Goal: Transaction & Acquisition: Purchase product/service

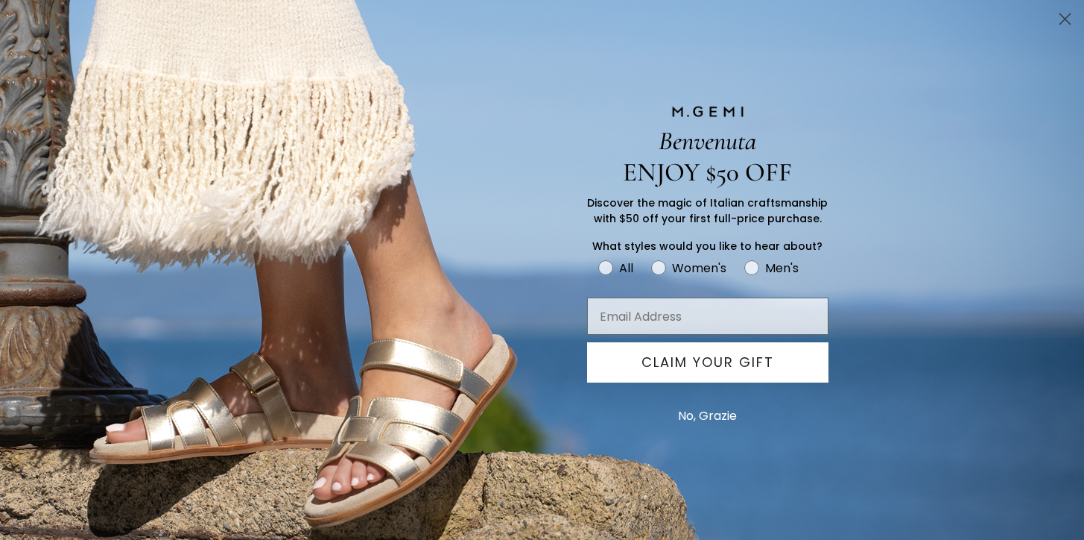
click at [1065, 23] on circle "Close dialog" at bounding box center [1065, 19] width 25 height 25
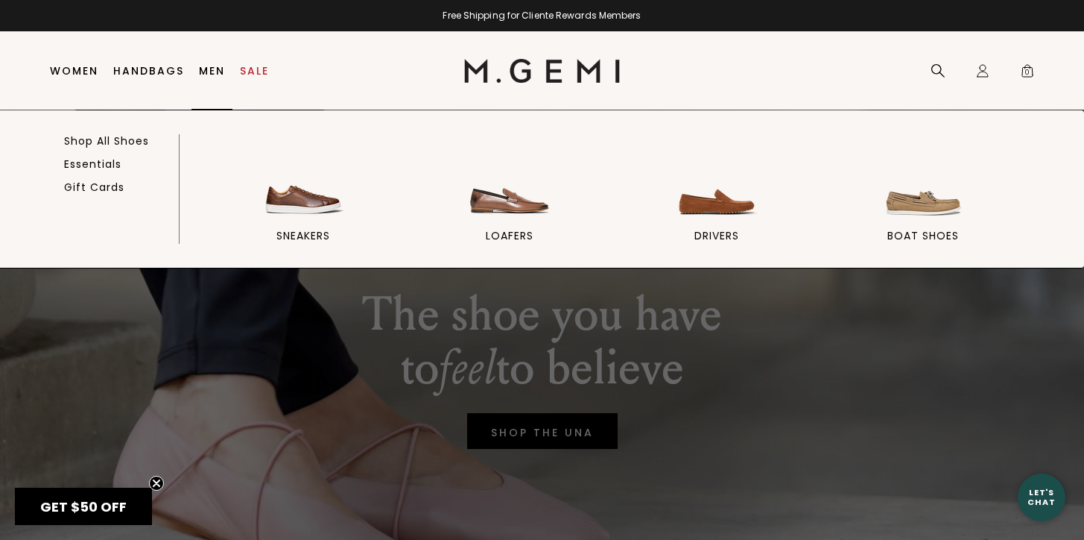
click at [215, 70] on link "Men" at bounding box center [212, 71] width 26 height 12
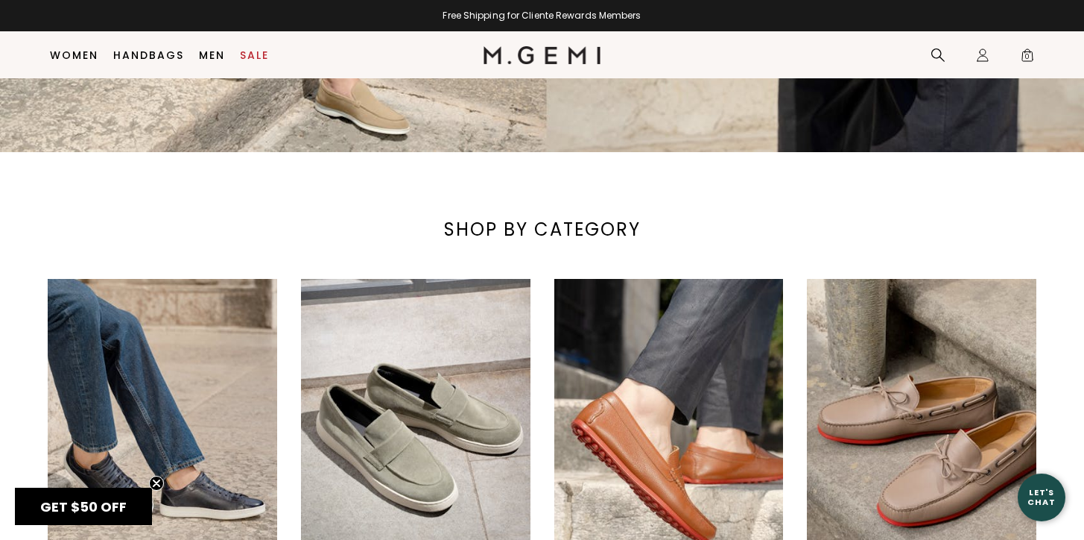
scroll to position [669, 0]
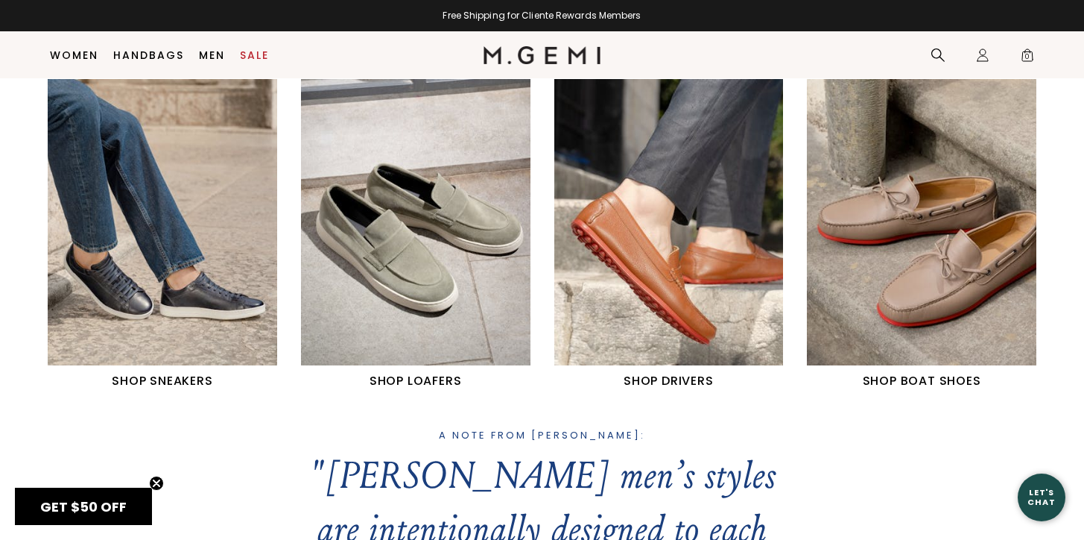
click at [451, 289] on img "2 / 4" at bounding box center [416, 222] width 230 height 287
click at [658, 270] on img "3 / 4" at bounding box center [669, 222] width 230 height 287
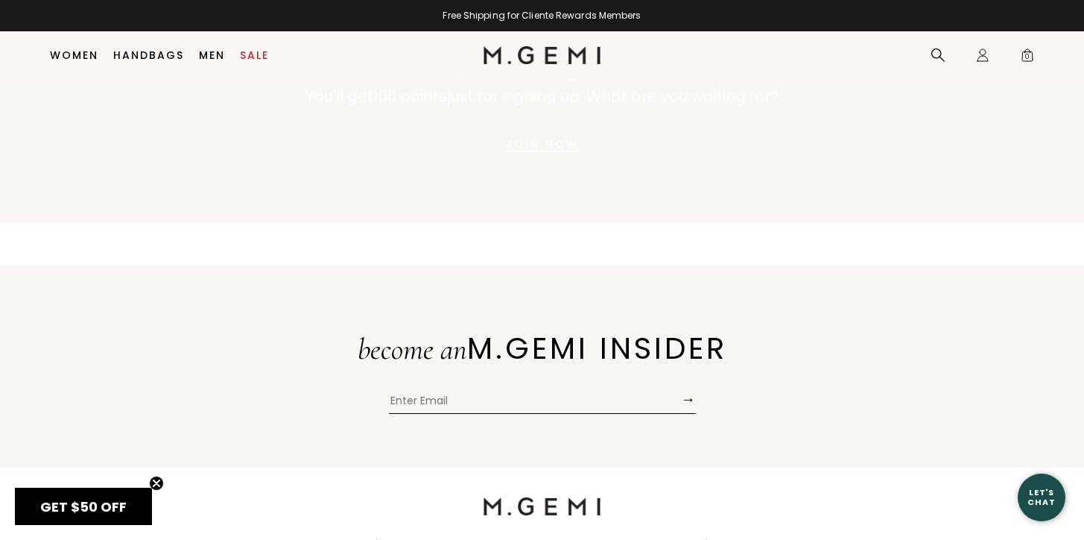
scroll to position [2304, 0]
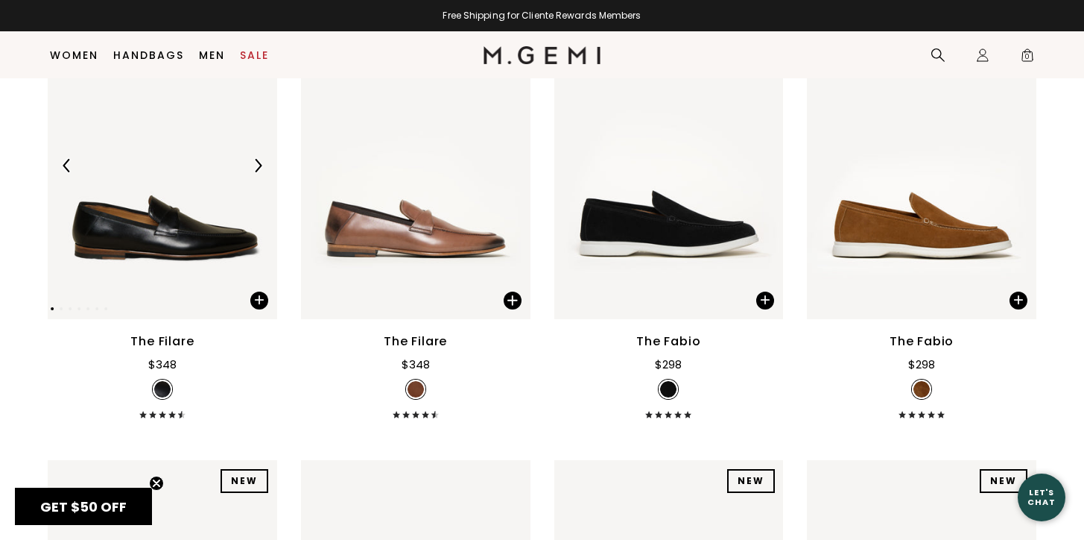
scroll to position [274, 0]
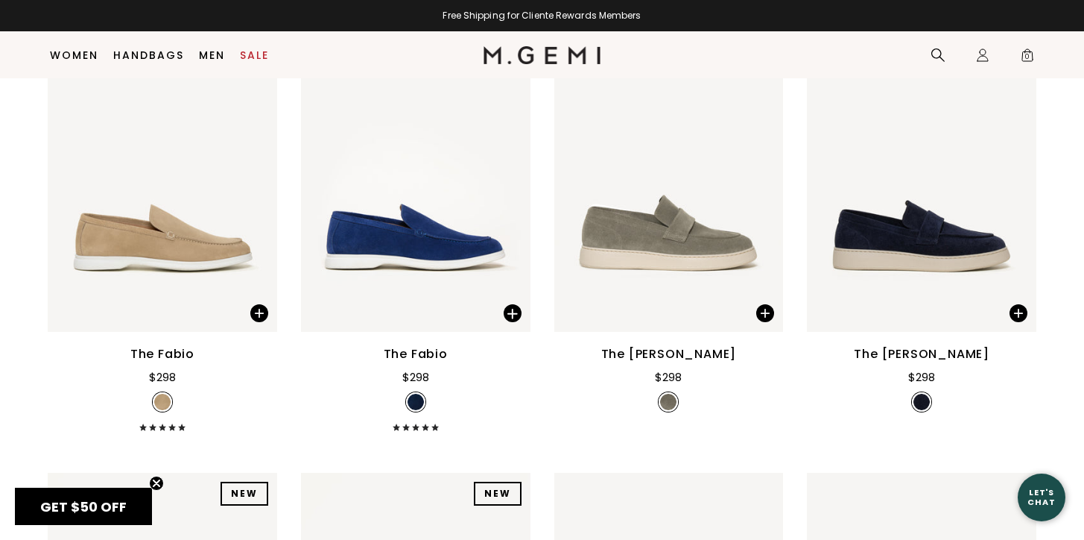
scroll to position [712, 0]
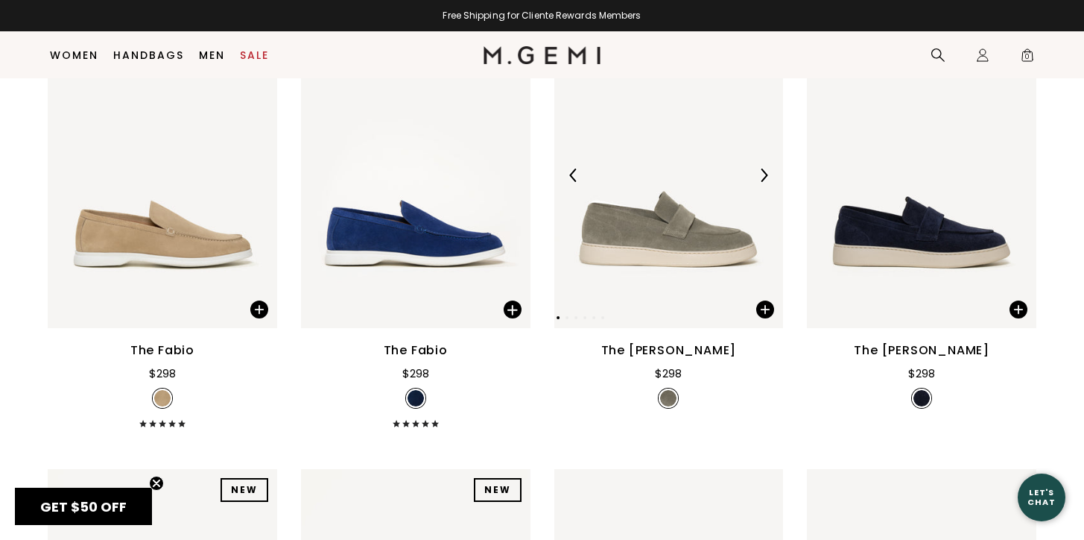
click at [718, 203] on img at bounding box center [669, 175] width 230 height 306
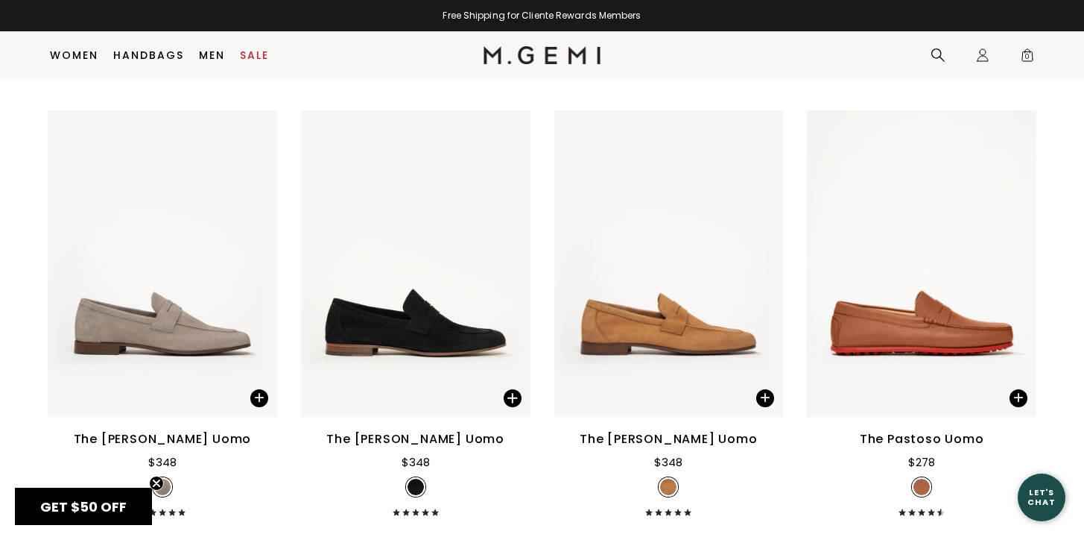
scroll to position [1539, 0]
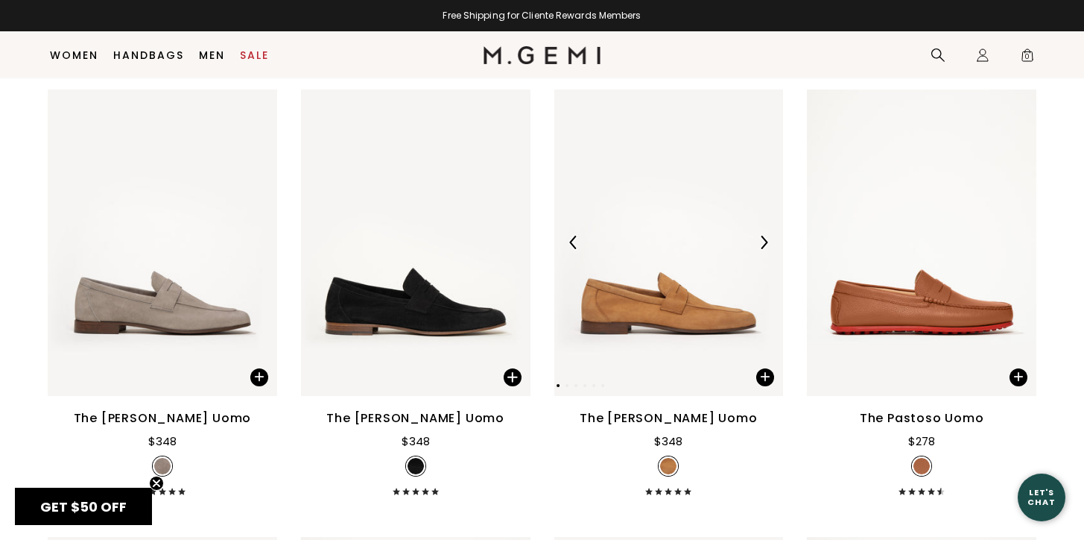
click at [655, 263] on img at bounding box center [669, 242] width 230 height 306
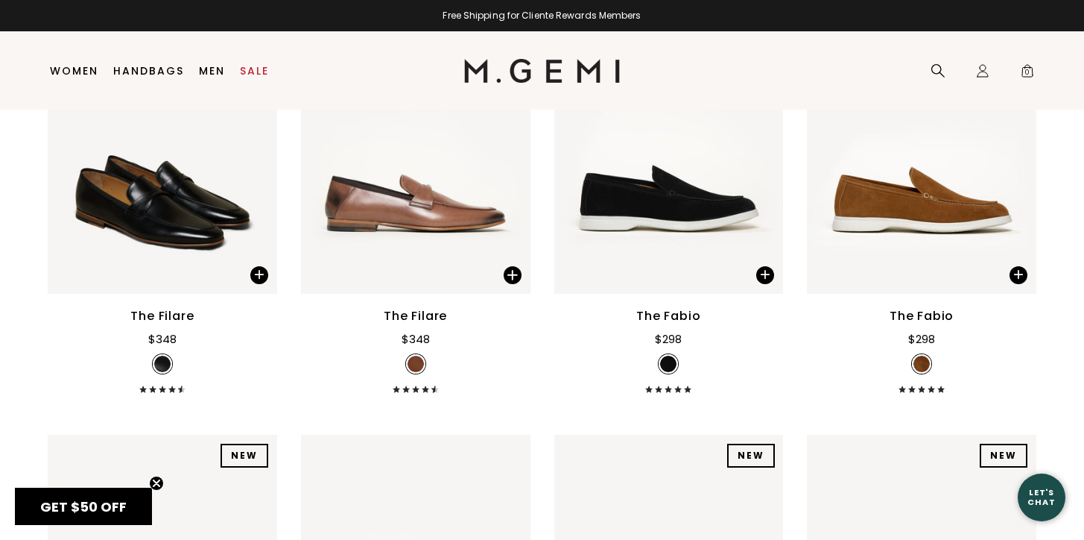
scroll to position [0, 0]
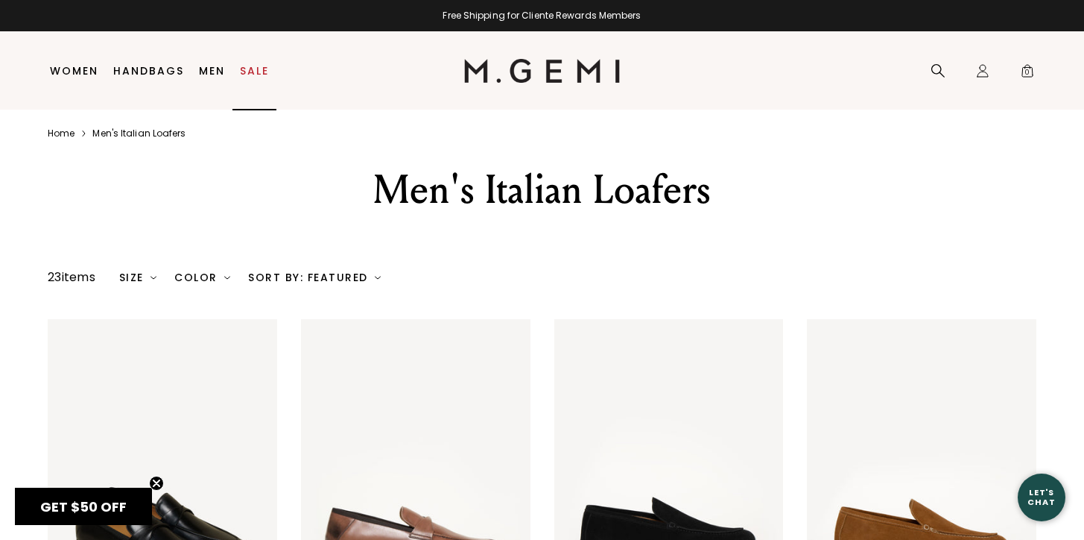
click at [252, 69] on link "Sale" at bounding box center [254, 71] width 29 height 12
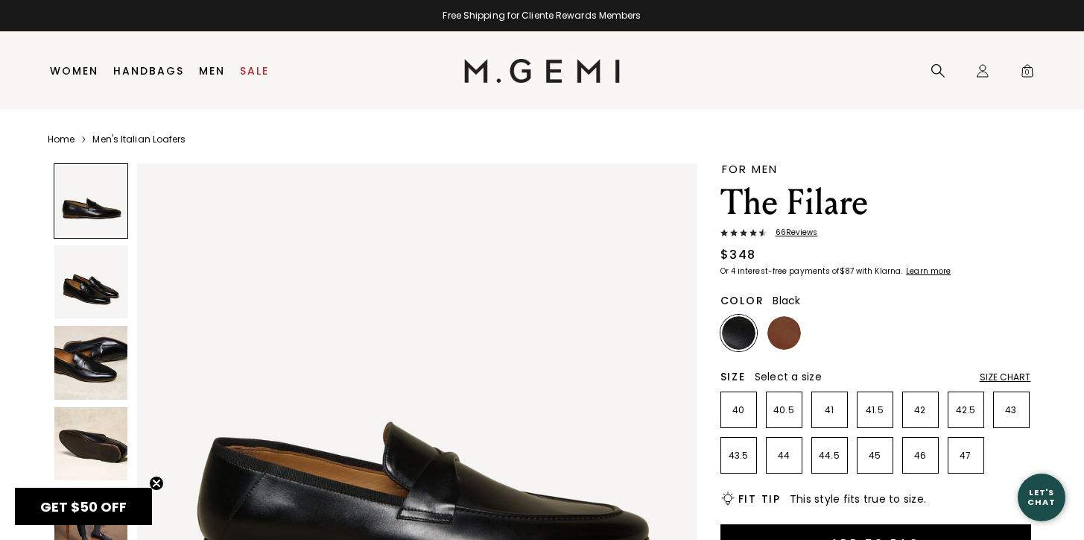
click at [78, 446] on img at bounding box center [91, 444] width 74 height 74
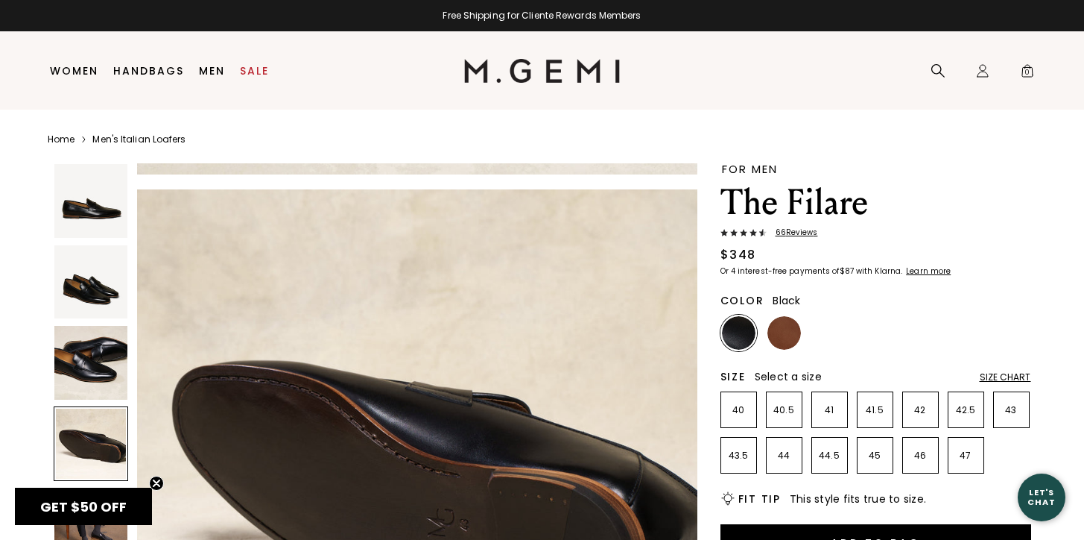
click at [107, 373] on img at bounding box center [91, 363] width 74 height 74
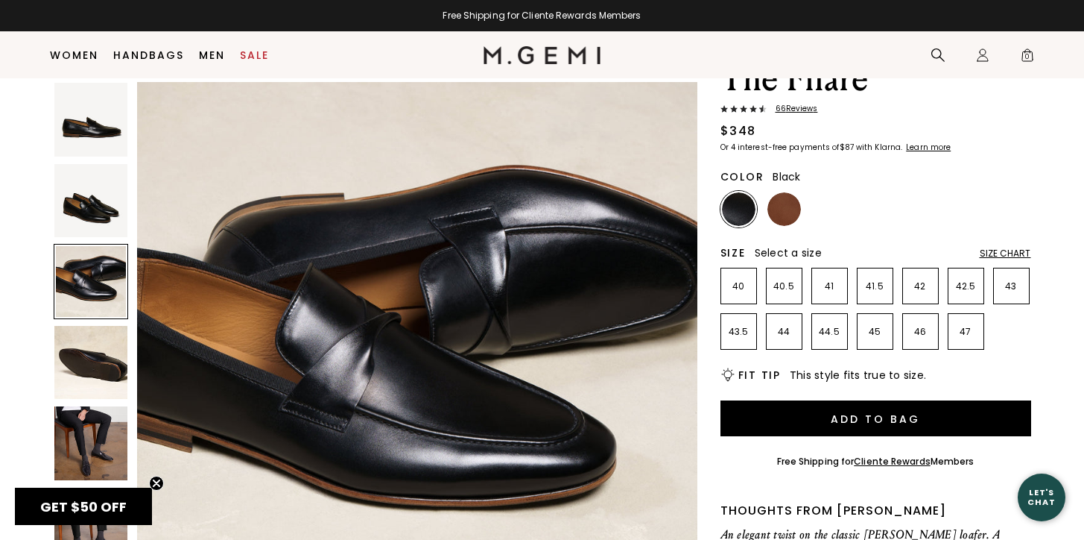
scroll to position [100, 0]
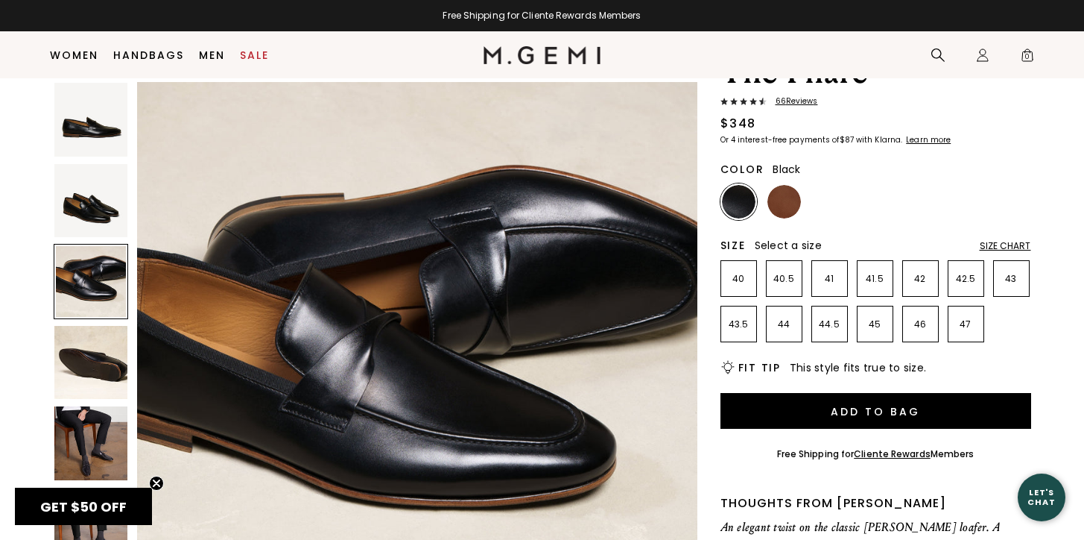
click at [90, 422] on img at bounding box center [91, 443] width 74 height 74
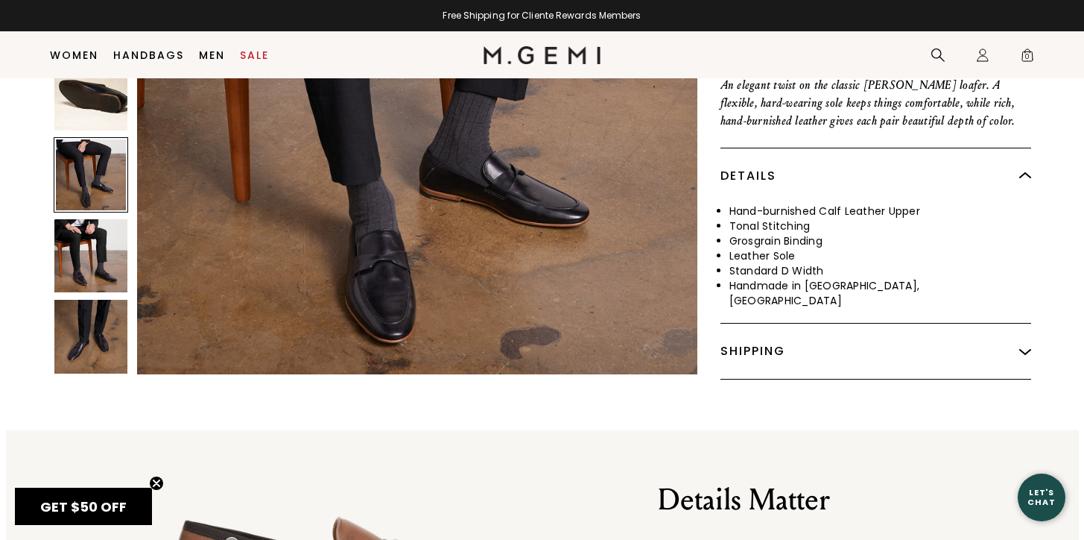
scroll to position [568, 0]
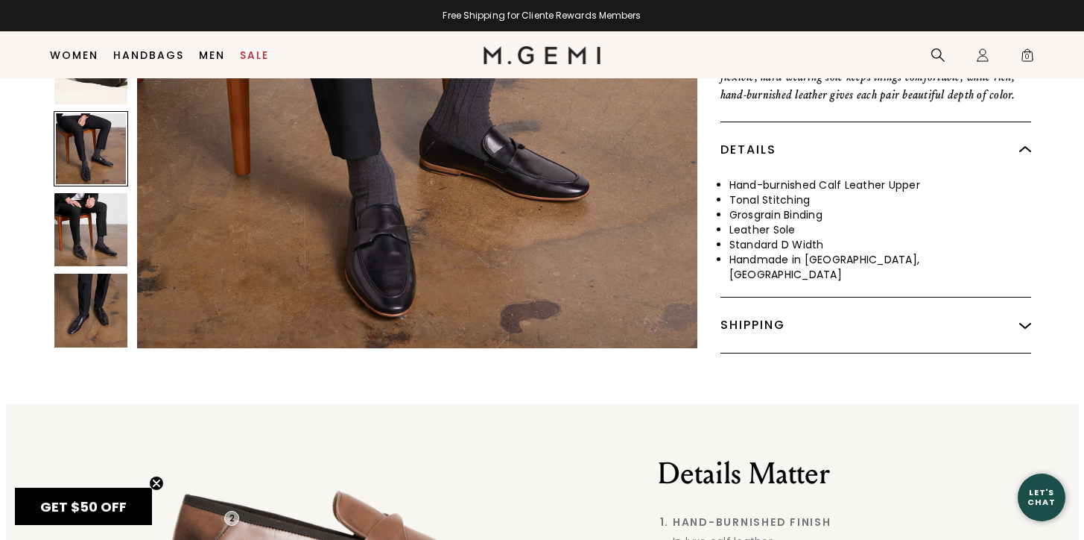
click at [80, 317] on img at bounding box center [91, 311] width 74 height 74
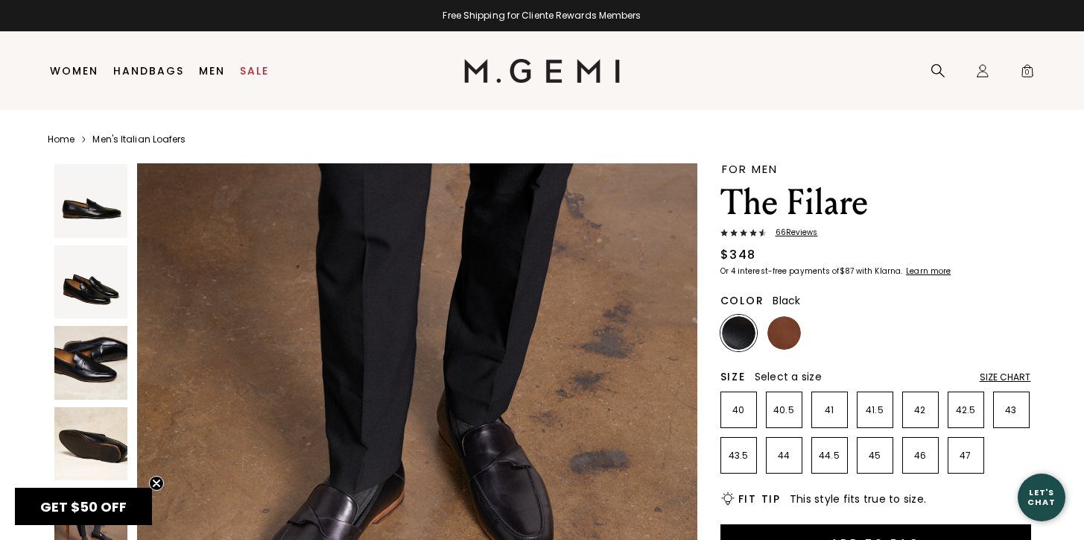
scroll to position [3451, 0]
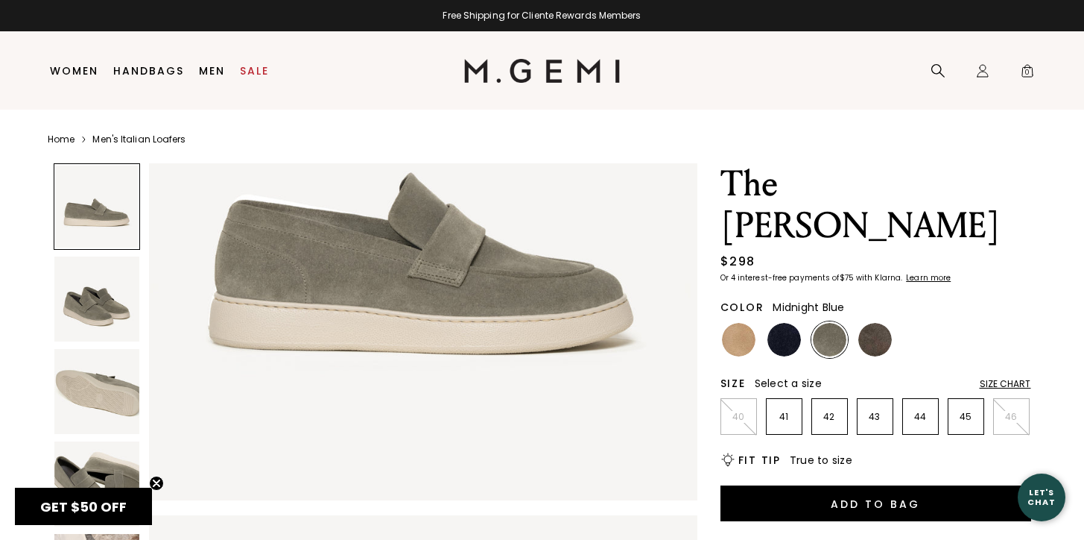
click at [789, 323] on img at bounding box center [785, 340] width 34 height 34
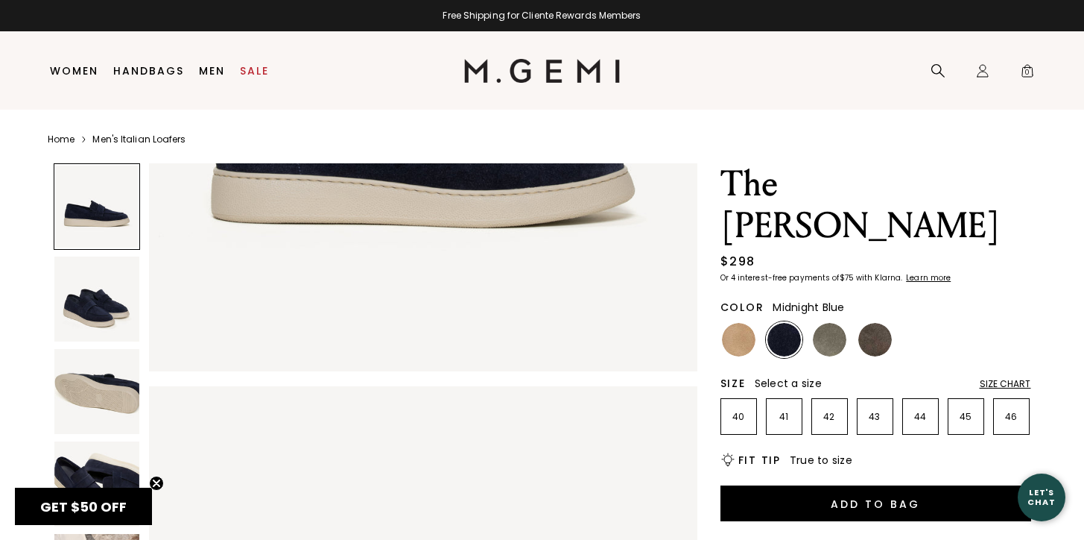
scroll to position [523, 0]
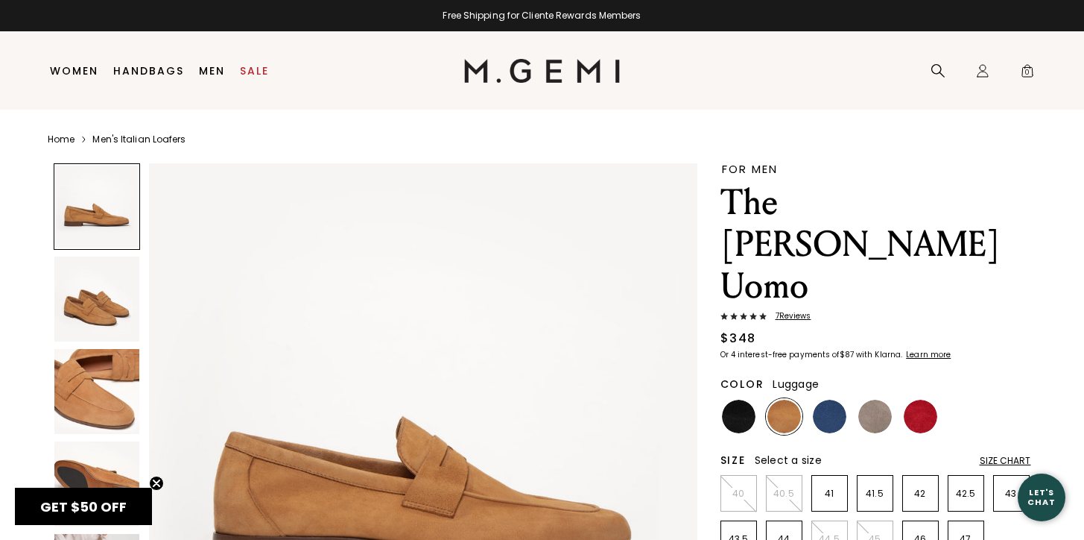
scroll to position [51, 0]
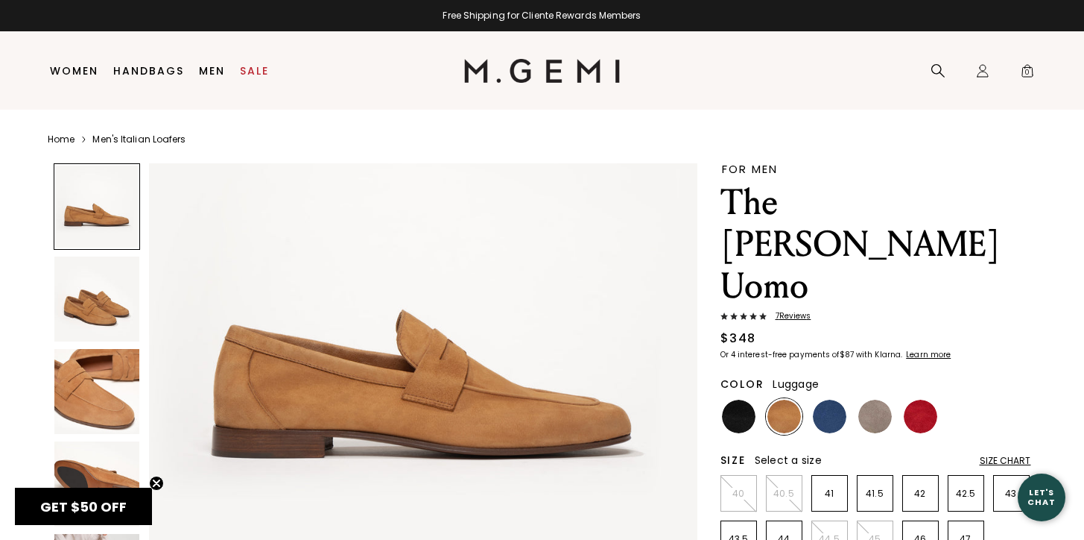
click at [54, 449] on img at bounding box center [96, 483] width 85 height 85
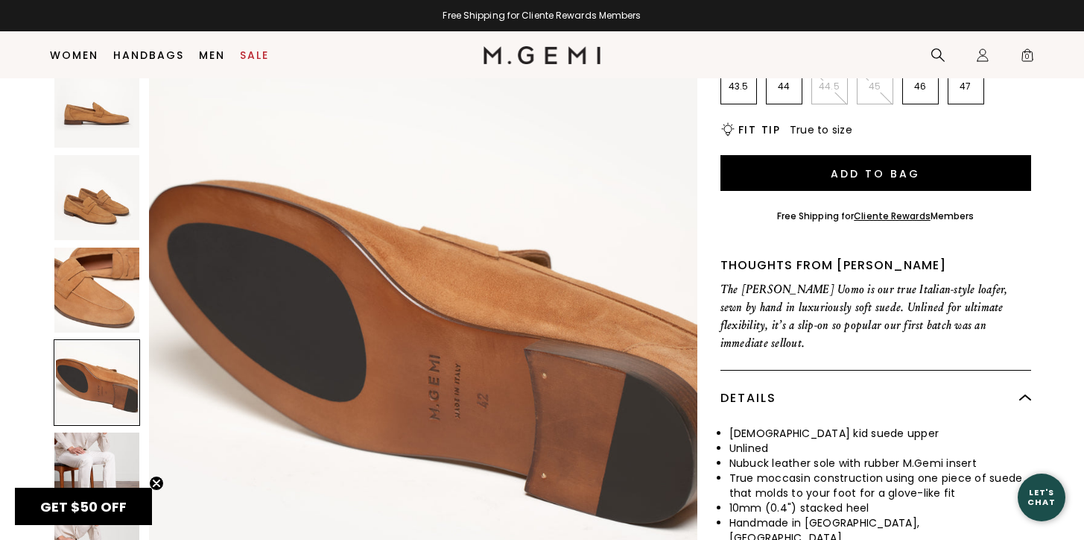
scroll to position [422, 0]
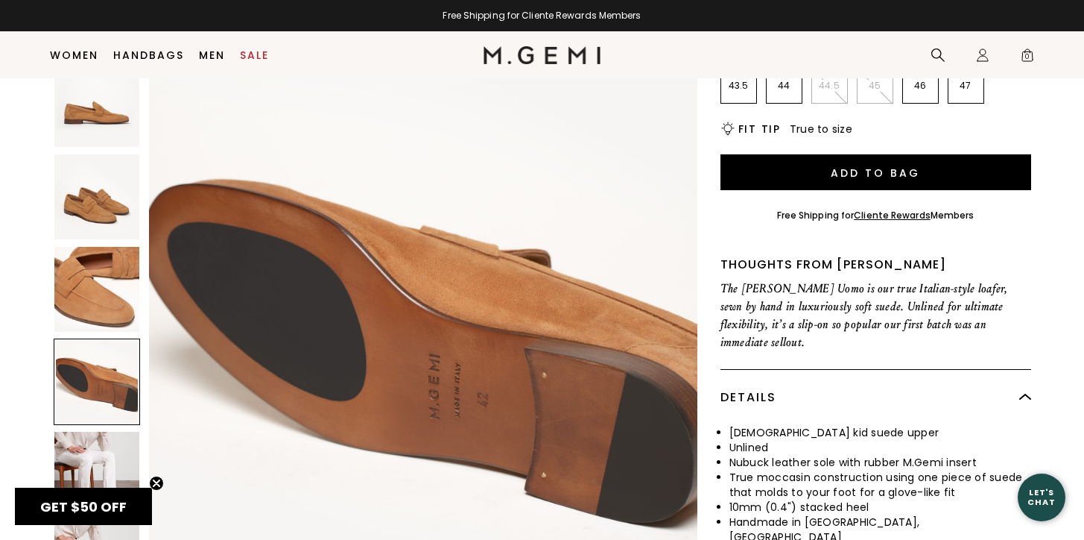
click at [98, 403] on div at bounding box center [97, 338] width 86 height 554
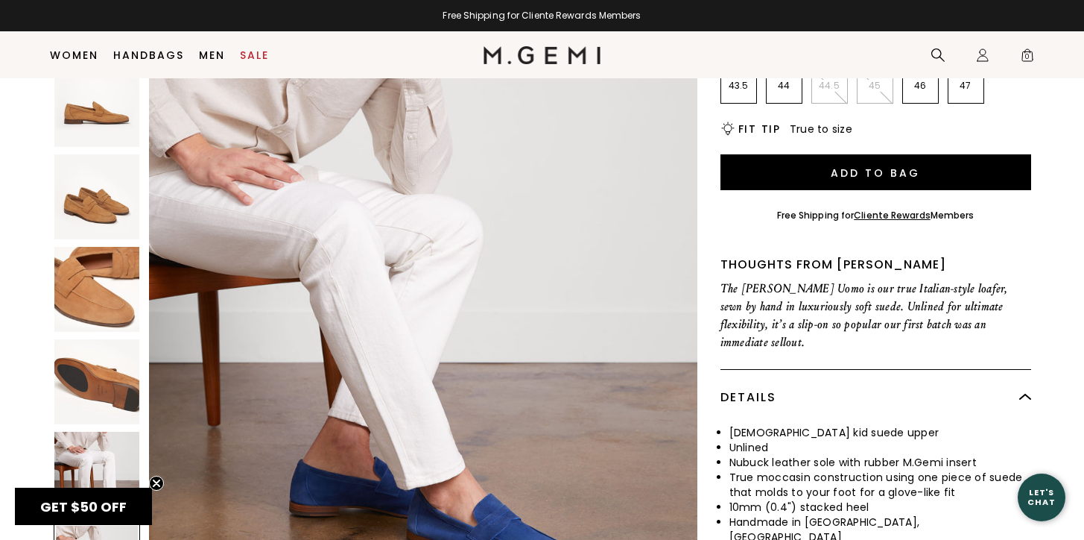
scroll to position [2817, 0]
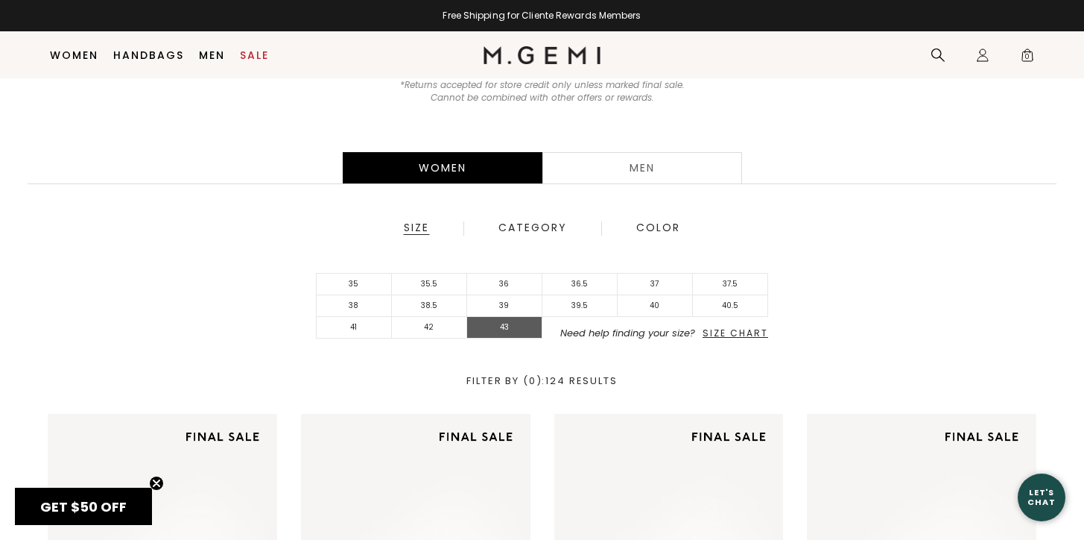
click at [510, 329] on li "43" at bounding box center [504, 328] width 75 height 22
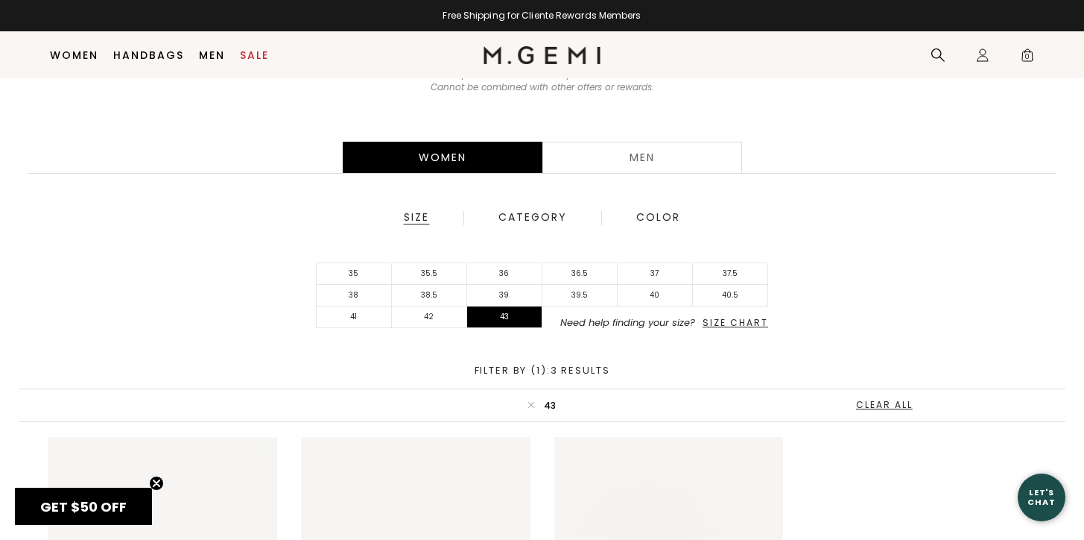
scroll to position [246, 0]
click at [633, 163] on div "Men" at bounding box center [643, 156] width 200 height 31
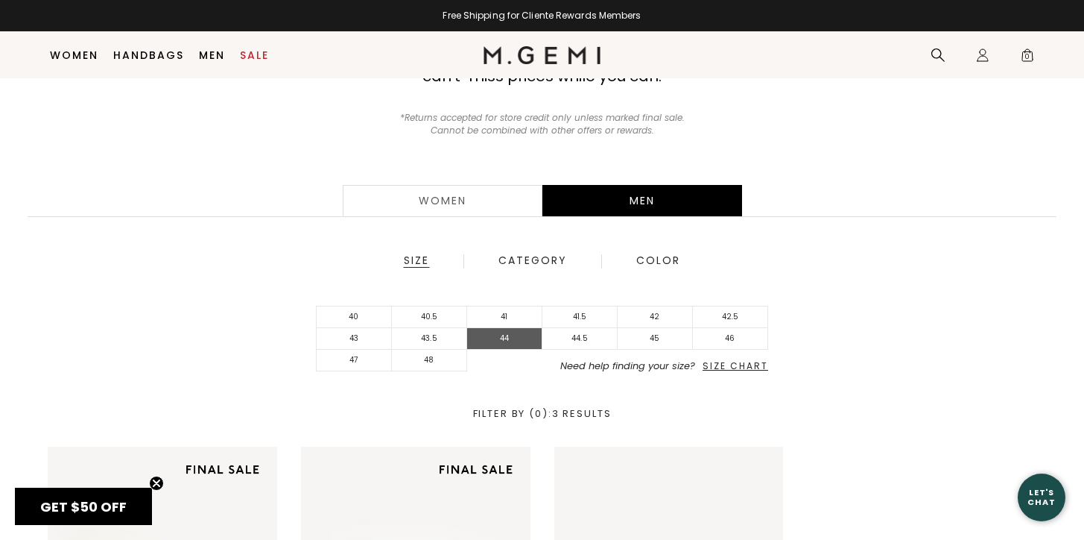
click at [505, 338] on li "44" at bounding box center [504, 339] width 75 height 22
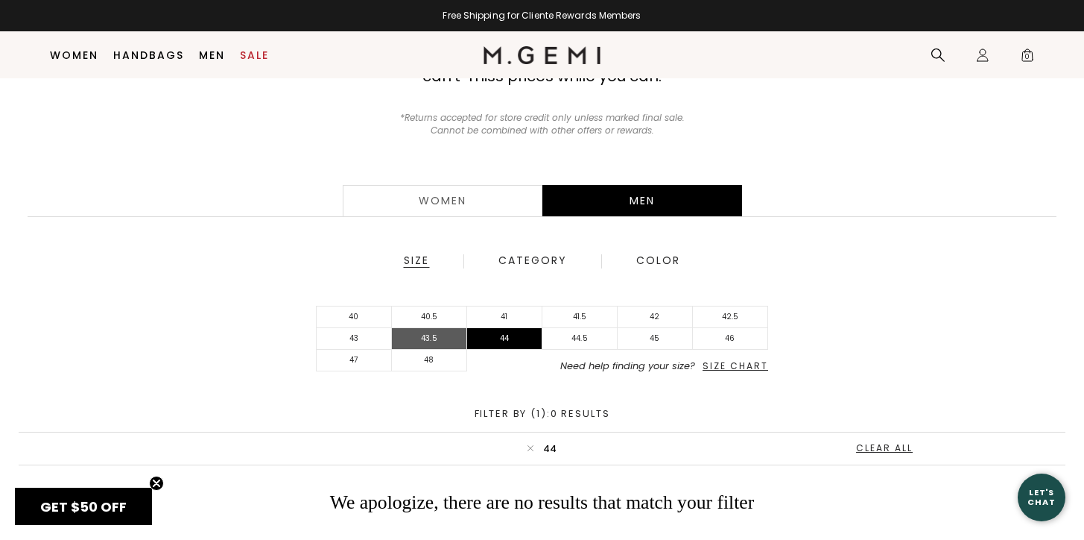
click at [421, 328] on li "43.5" at bounding box center [429, 339] width 75 height 22
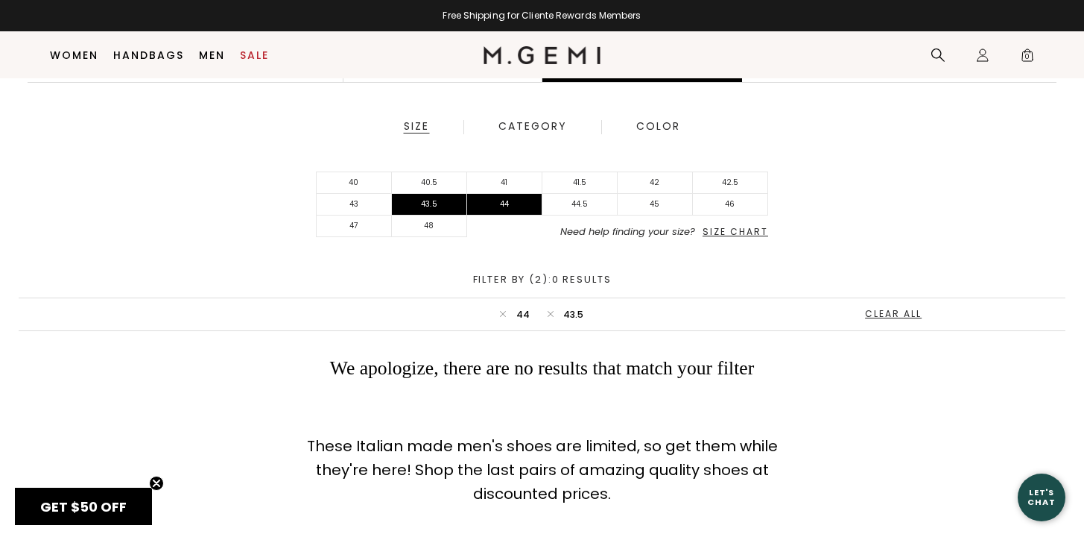
scroll to position [327, 0]
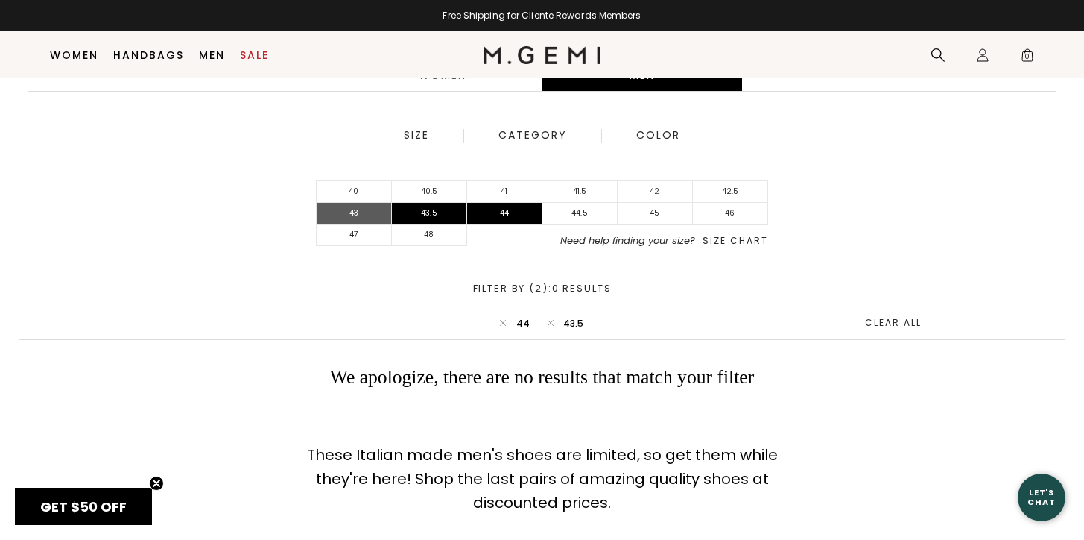
click at [356, 210] on li "43" at bounding box center [354, 214] width 75 height 22
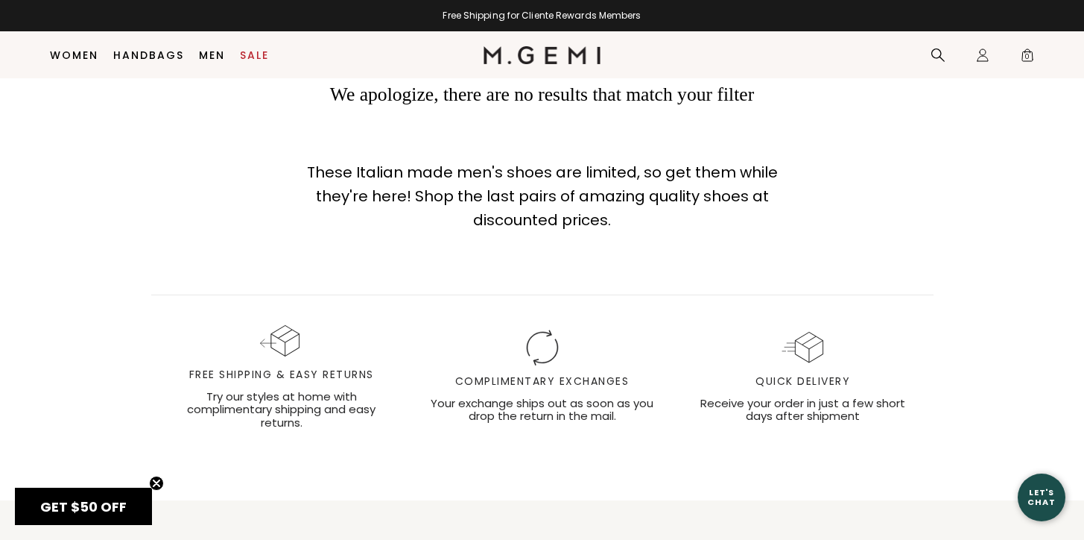
scroll to position [327, 0]
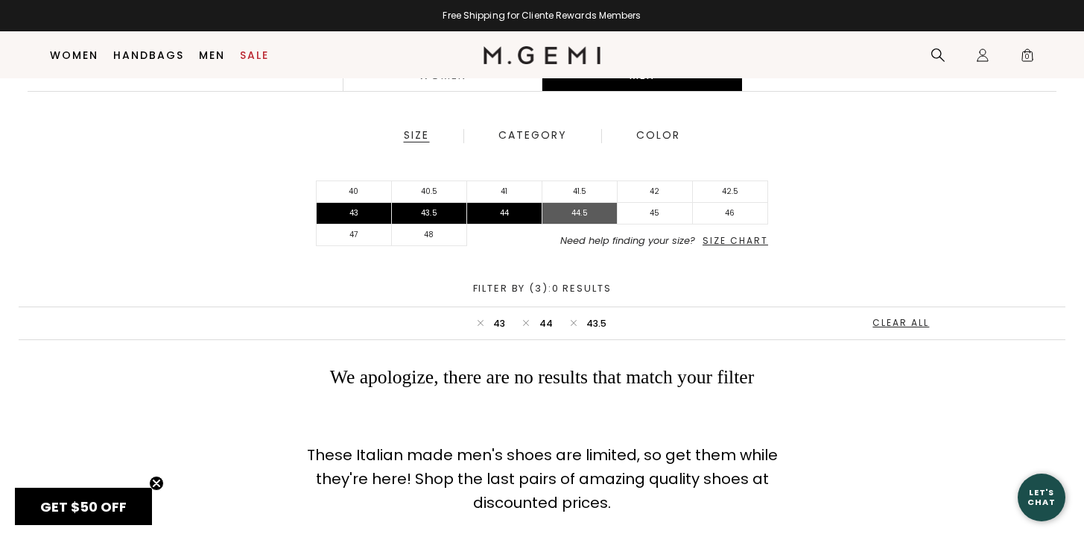
click at [571, 211] on li "44.5" at bounding box center [580, 214] width 75 height 22
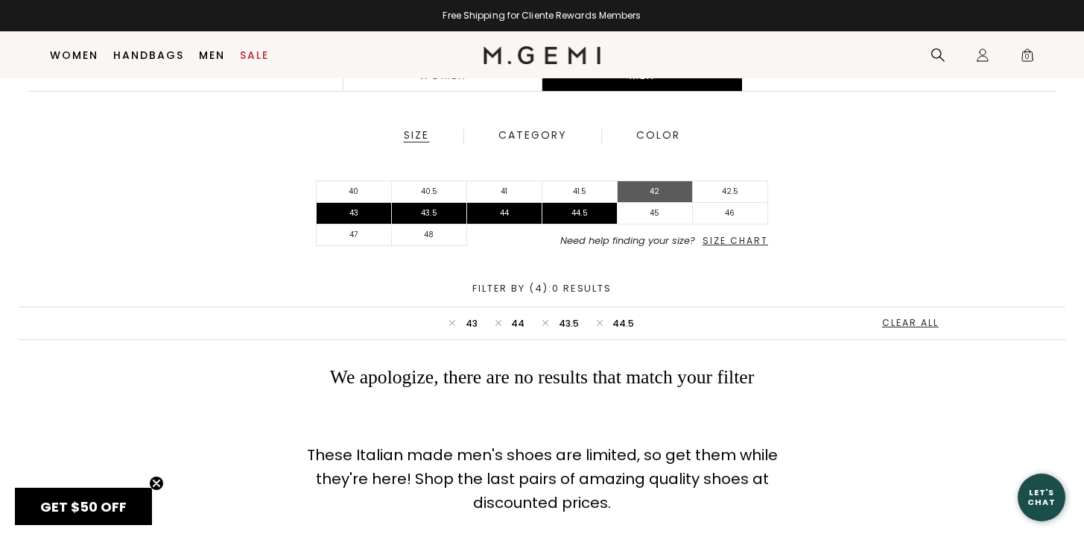
click at [648, 189] on li "42" at bounding box center [655, 192] width 75 height 22
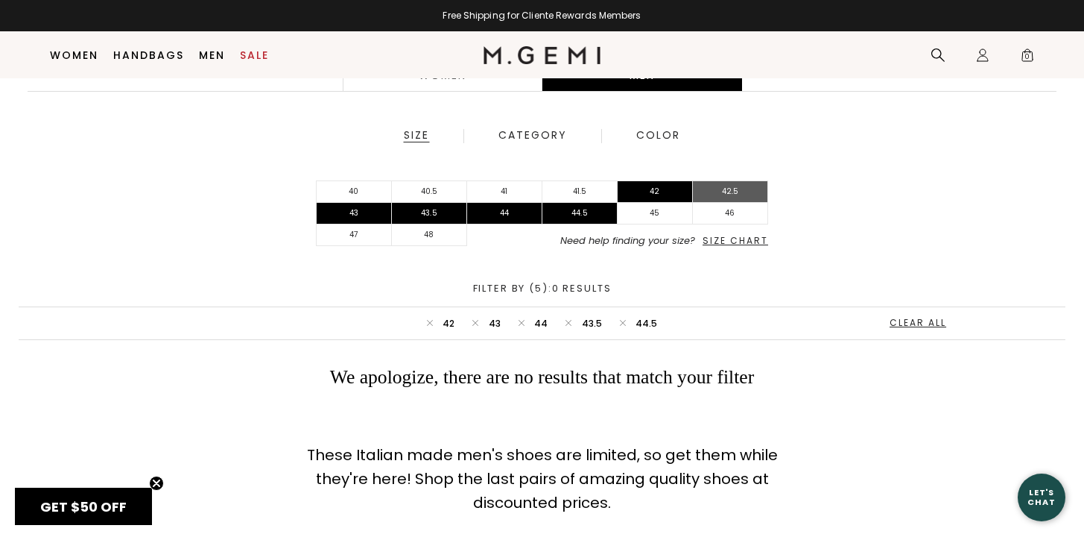
click at [715, 189] on li "42.5" at bounding box center [730, 192] width 75 height 22
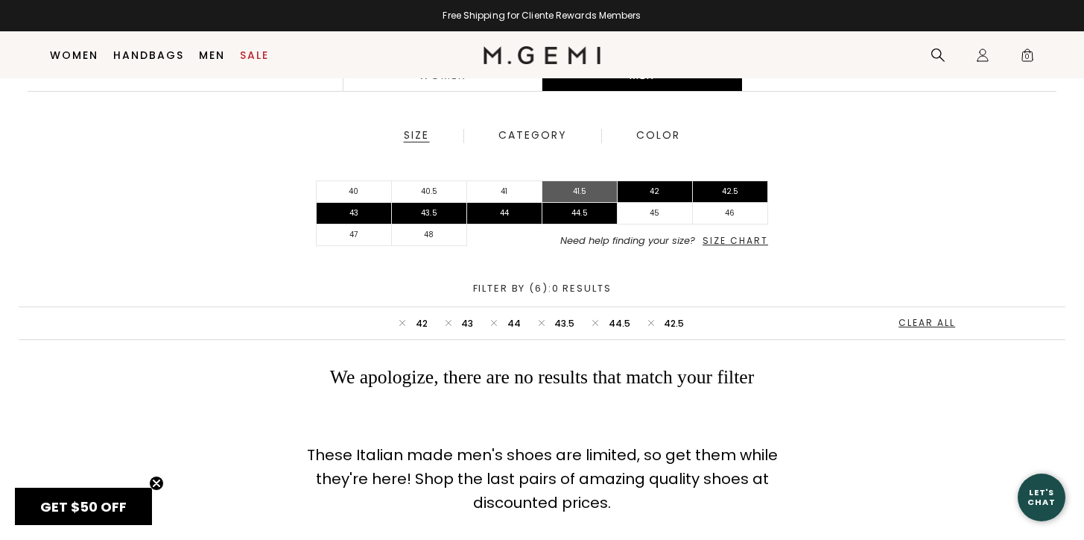
click at [589, 194] on li "41.5" at bounding box center [580, 192] width 75 height 22
click at [418, 136] on div "Size" at bounding box center [416, 135] width 27 height 13
click at [954, 320] on div "Clear All" at bounding box center [940, 322] width 64 height 10
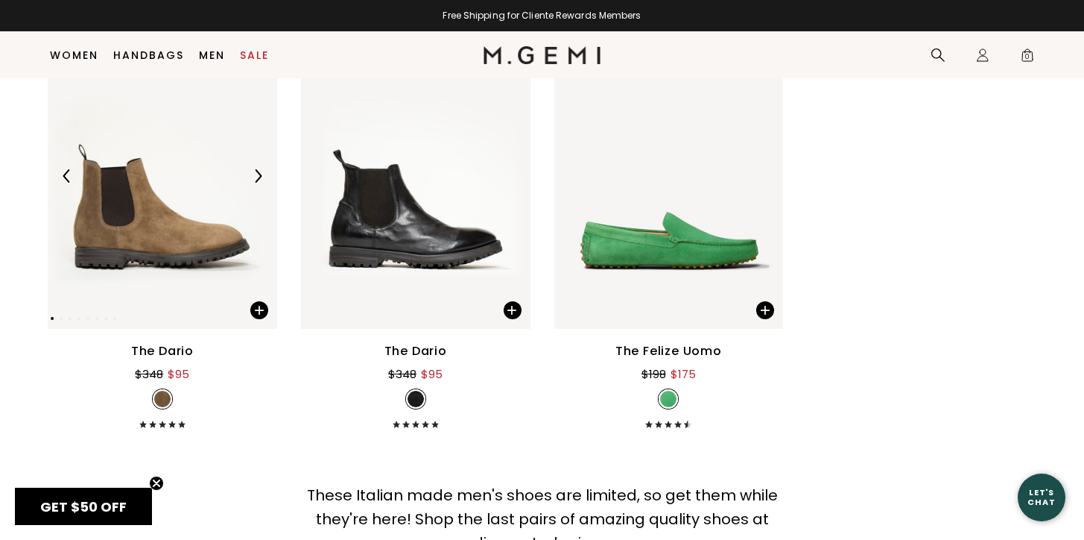
scroll to position [628, 0]
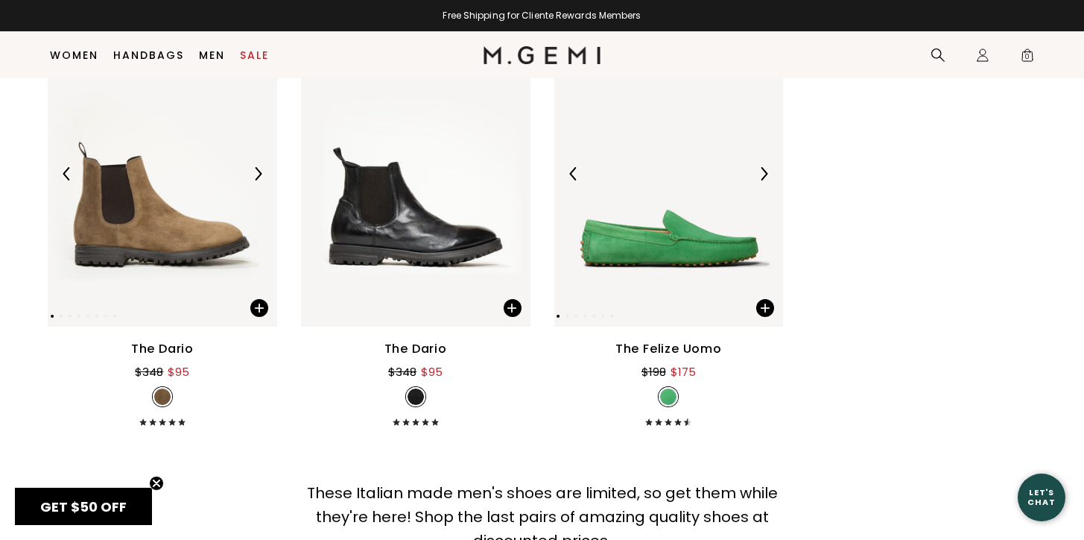
click at [662, 220] on img at bounding box center [669, 174] width 230 height 306
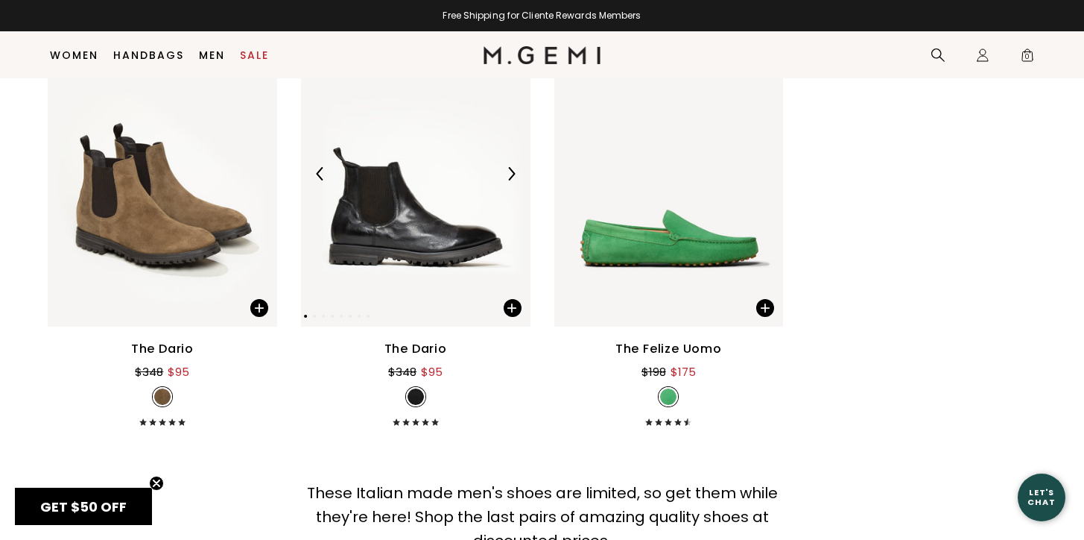
click at [378, 240] on img at bounding box center [416, 174] width 230 height 306
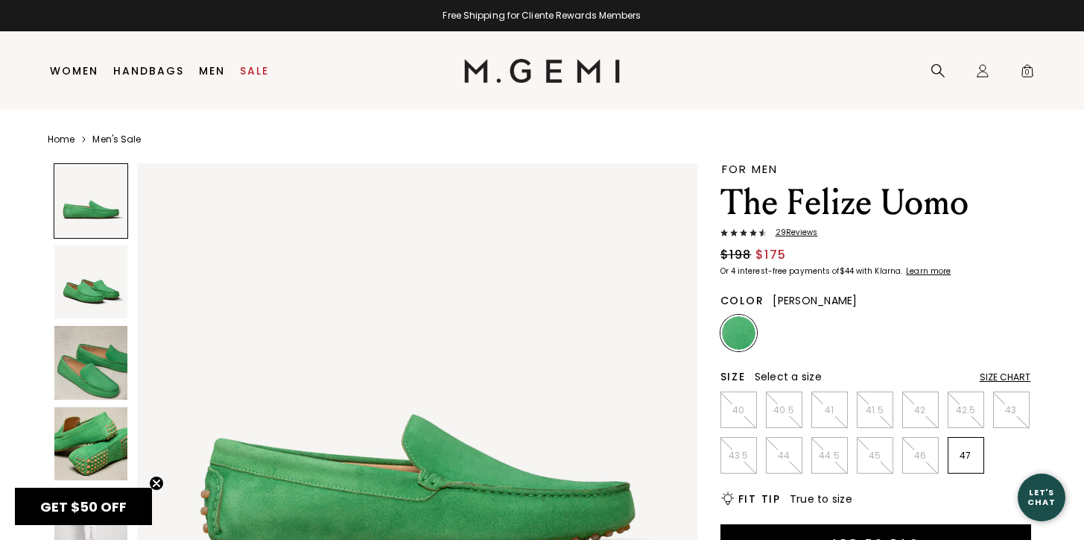
click at [81, 387] on img at bounding box center [91, 363] width 74 height 74
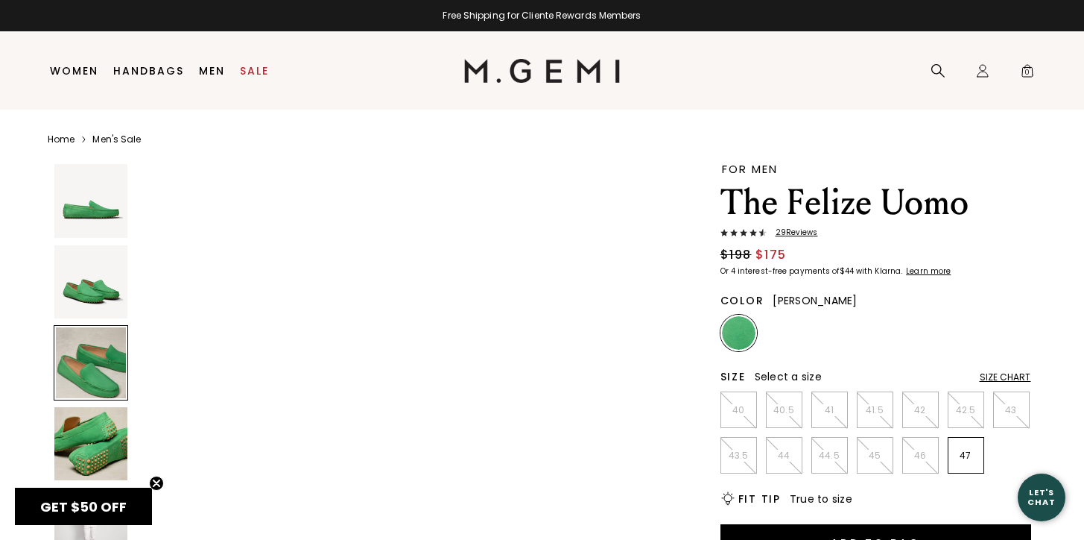
scroll to position [1150, 0]
